Goal: Find contact information: Obtain details needed to contact an individual or organization

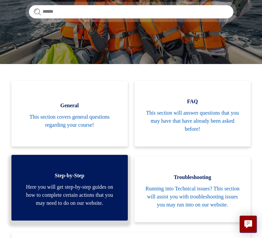
scroll to position [122, 0]
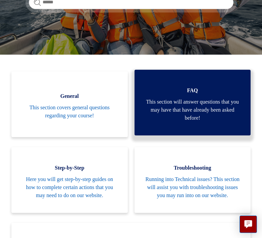
click at [197, 112] on span "This section will answer questions that you may have that have already been ask…" at bounding box center [193, 110] width 96 height 24
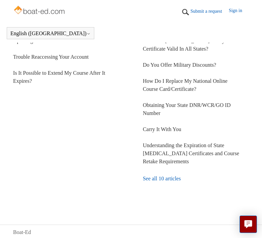
scroll to position [262, 0]
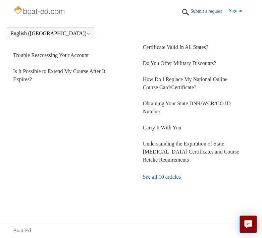
click at [167, 180] on link "See all 10 articles" at bounding box center [196, 177] width 106 height 18
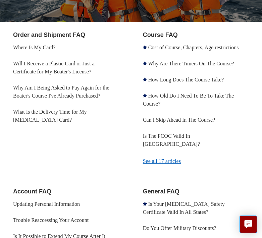
scroll to position [109, 0]
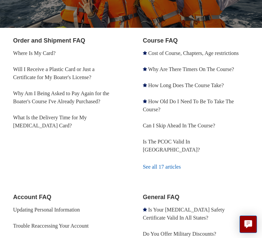
click at [169, 169] on link "See all 17 articles" at bounding box center [196, 167] width 106 height 18
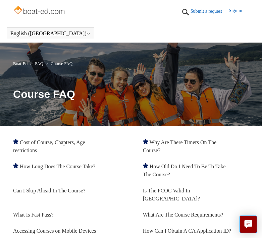
scroll to position [117, 0]
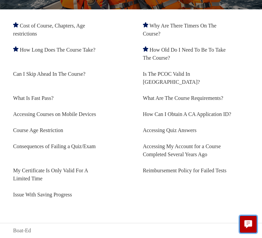
click at [245, 224] on icon "Live chat" at bounding box center [249, 224] width 8 height 6
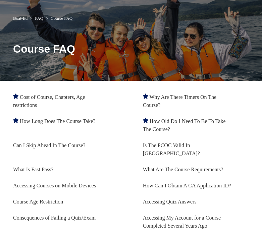
scroll to position [0, 0]
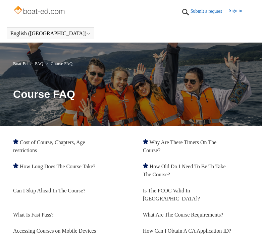
click at [205, 11] on link "Submit a request" at bounding box center [210, 11] width 38 height 7
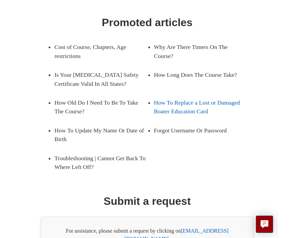
scroll to position [134, 0]
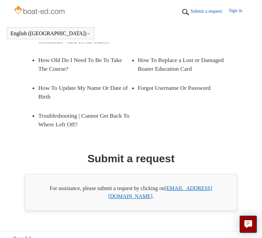
drag, startPoint x: 227, startPoint y: 191, endPoint x: 169, endPoint y: 190, distance: 58.4
click at [169, 190] on div "For assistance, please submit a request by clicking on [EMAIL_ADDRESS][DOMAIN_N…" at bounding box center [131, 192] width 213 height 37
copy div "[EMAIL_ADDRESS][DOMAIN_NAME] ."
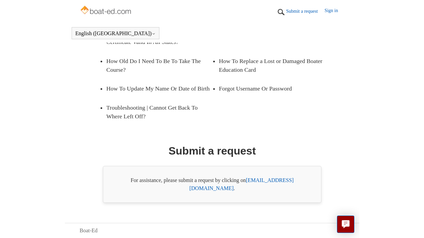
scroll to position [123, 0]
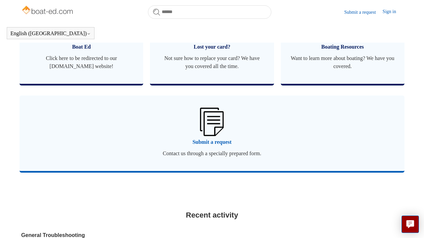
scroll to position [461, 0]
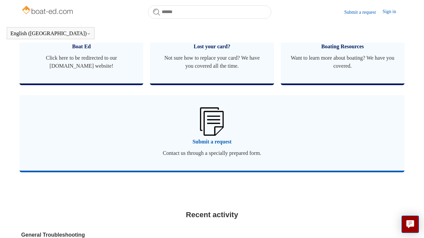
click at [220, 141] on span "Submit a request" at bounding box center [212, 142] width 364 height 8
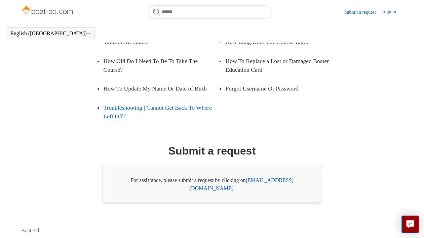
scroll to position [123, 0]
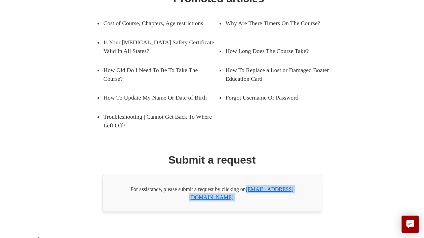
drag, startPoint x: 302, startPoint y: 210, endPoint x: 249, endPoint y: 211, distance: 53.8
click at [248, 211] on div "For assistance, please submit a request by clicking on support@boat-ed.com ." at bounding box center [211, 193] width 218 height 37
copy div "[EMAIL_ADDRESS][DOMAIN_NAME] ."
